Goal: Transaction & Acquisition: Purchase product/service

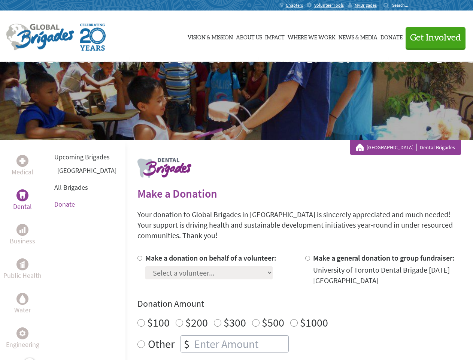
click at [414, 5] on div "Search for:" at bounding box center [399, 5] width 30 height 6
click at [432, 37] on span "Get Involved" at bounding box center [435, 37] width 51 height 9
click at [49, 250] on div "Upcoming Brigades Panama All Brigades Donate" at bounding box center [85, 320] width 81 height 360
click at [286, 301] on div "Donation Amount $100 $200 $300 $500 $1000 Other $" at bounding box center [300, 325] width 324 height 55
click at [138, 256] on input "Make a donation on behalf of a volunteer:" at bounding box center [140, 258] width 5 height 5
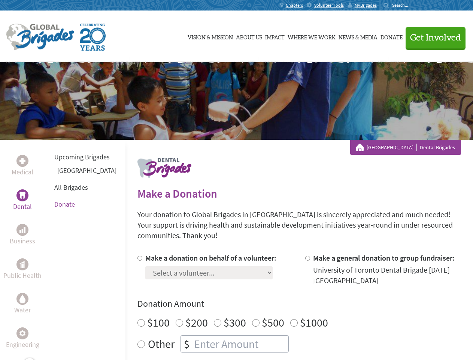
radio input "true"
click at [305, 256] on input "Make a general donation to group fundraiser:" at bounding box center [307, 258] width 5 height 5
radio input "true"
